Goal: Navigation & Orientation: Find specific page/section

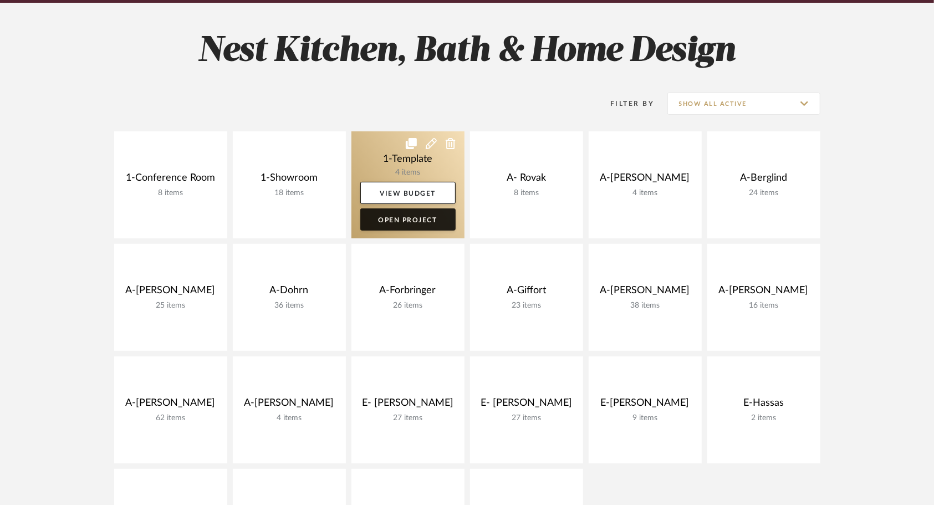
scroll to position [166, 0]
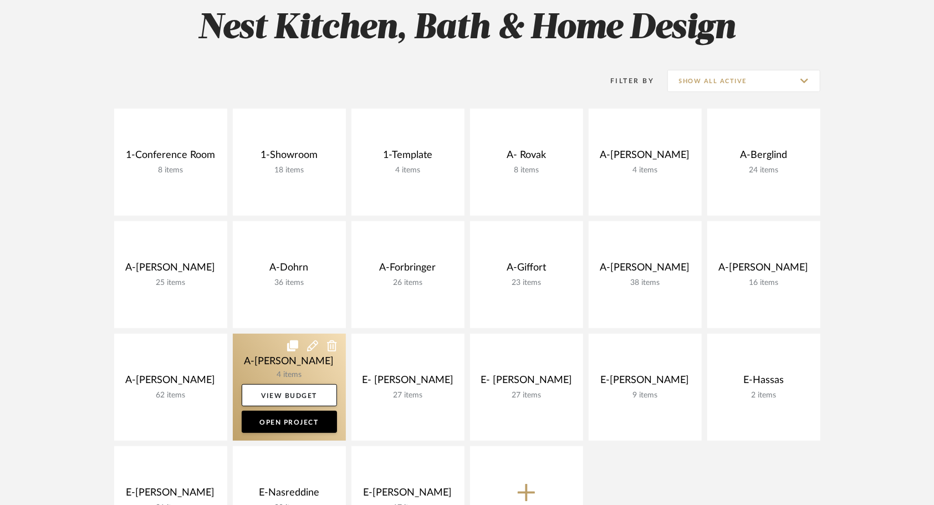
click at [267, 355] on link at bounding box center [289, 387] width 113 height 107
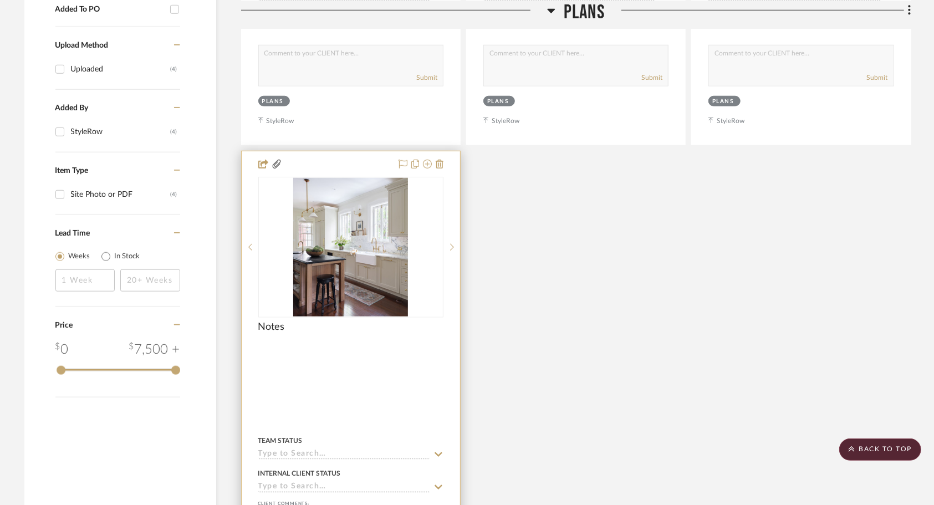
scroll to position [665, 0]
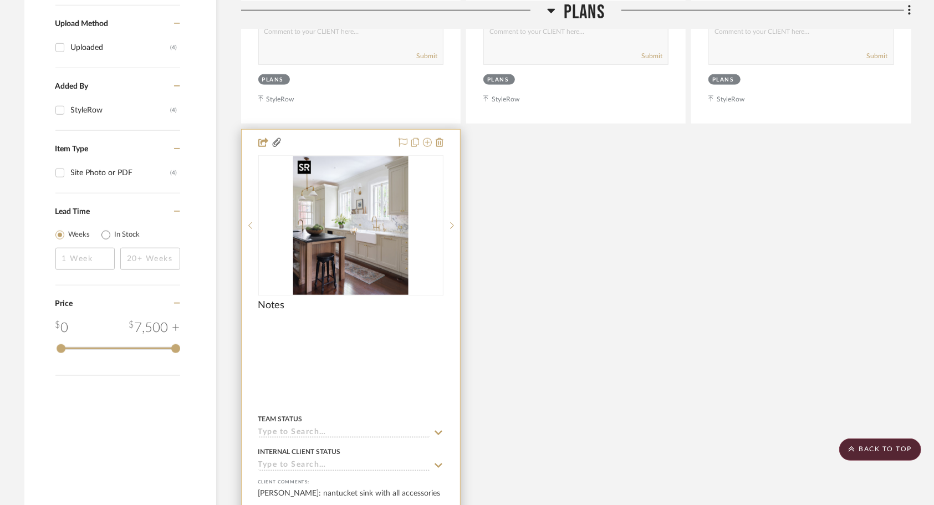
click at [381, 246] on img "0" at bounding box center [350, 225] width 115 height 139
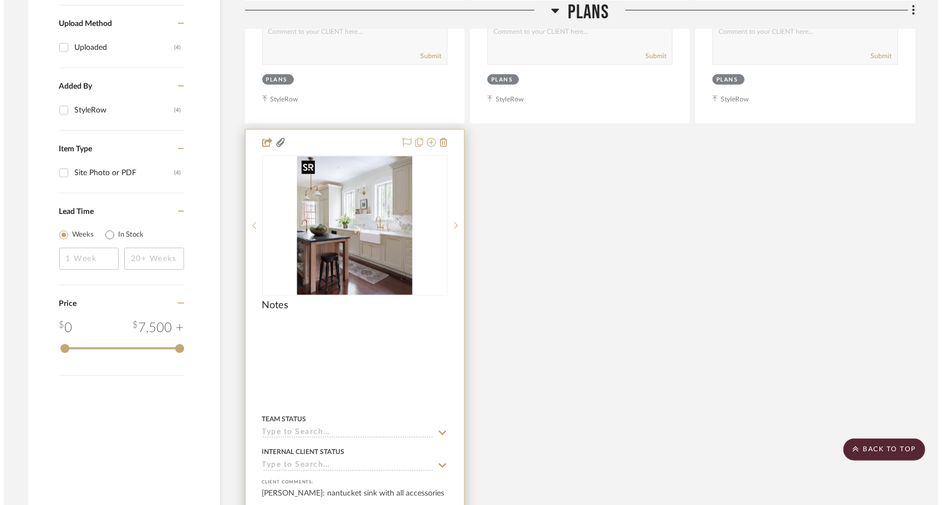
scroll to position [0, 0]
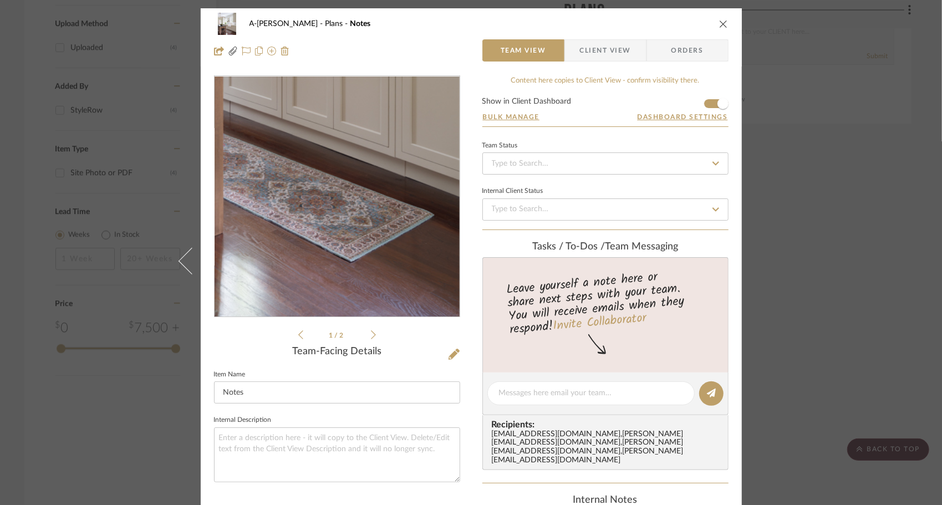
click at [360, 277] on img "0" at bounding box center [337, 196] width 200 height 241
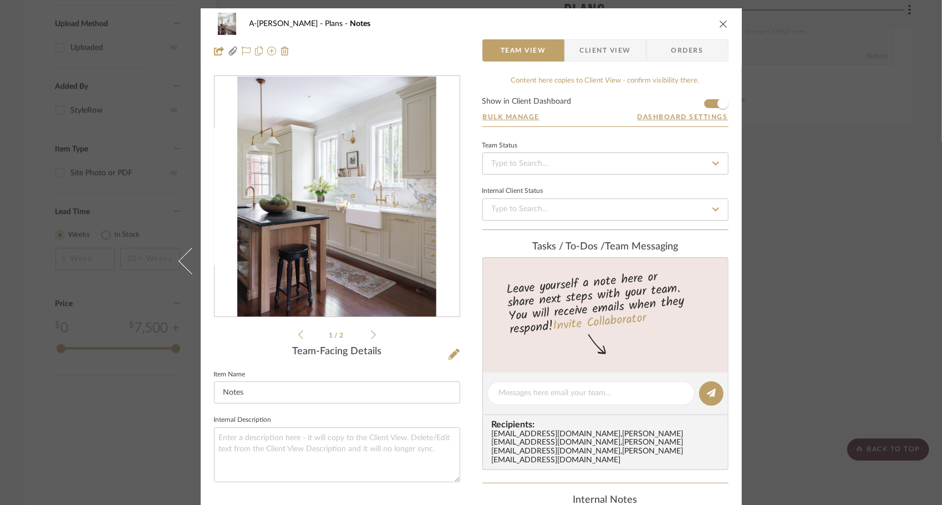
click at [358, 260] on img "0" at bounding box center [337, 196] width 200 height 241
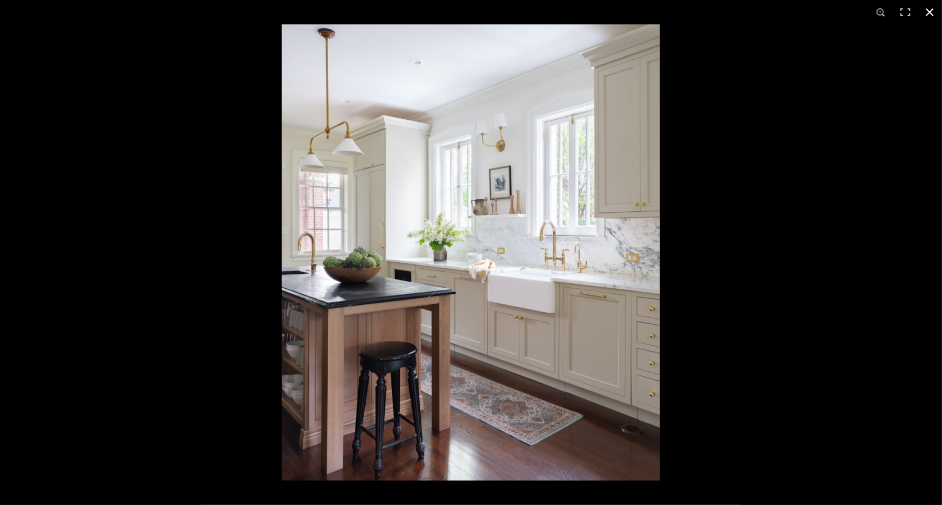
click at [728, 261] on div at bounding box center [753, 276] width 942 height 505
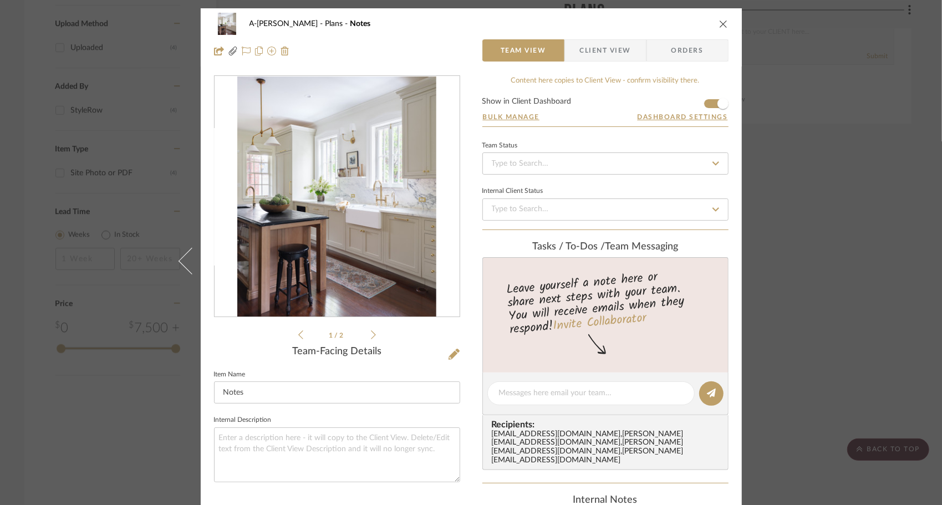
click at [371, 335] on icon at bounding box center [373, 335] width 5 height 10
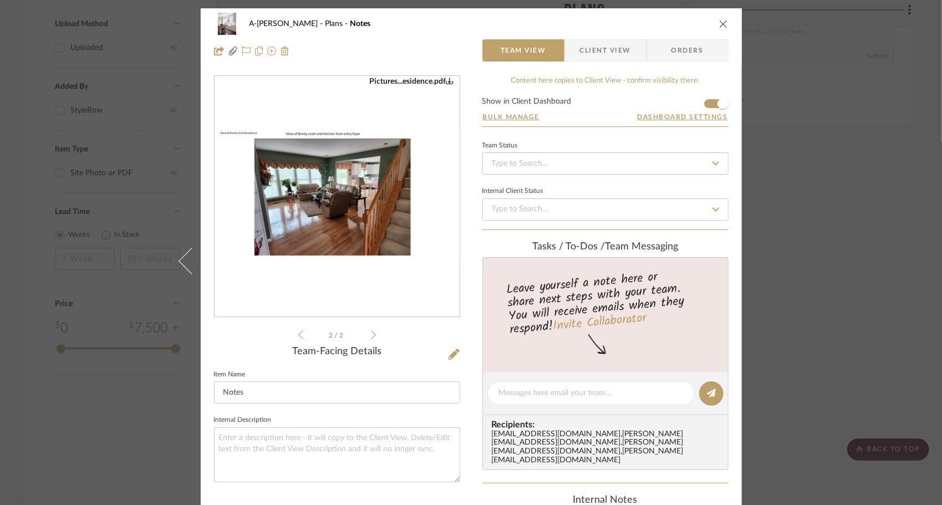
click at [377, 231] on img "1" at bounding box center [337, 197] width 245 height 138
click at [719, 23] on icon "close" at bounding box center [723, 23] width 9 height 9
